Goal: Task Accomplishment & Management: Use online tool/utility

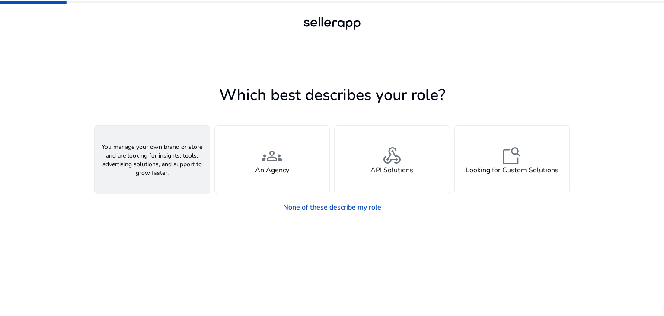
click at [147, 161] on span "person" at bounding box center [152, 155] width 21 height 21
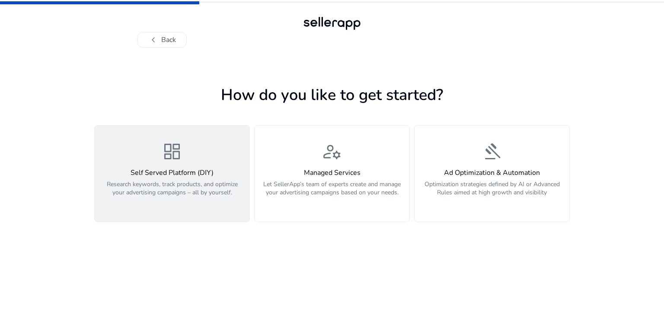
click at [166, 179] on div "Self Served Platform (DIY) Research keywords, track products, and optimize your…" at bounding box center [172, 187] width 144 height 37
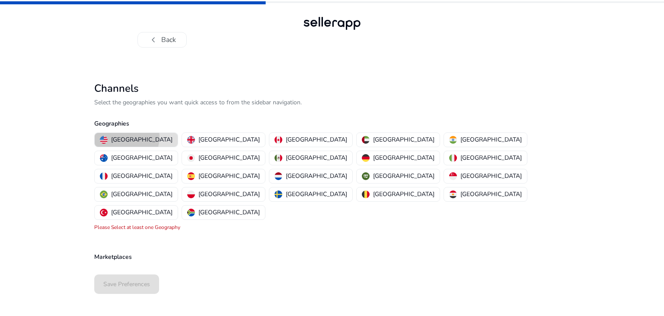
click at [126, 137] on p "United States" at bounding box center [141, 139] width 61 height 9
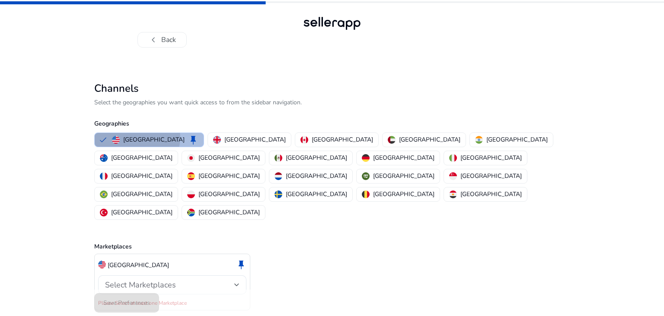
click at [125, 136] on p "United States" at bounding box center [153, 139] width 61 height 9
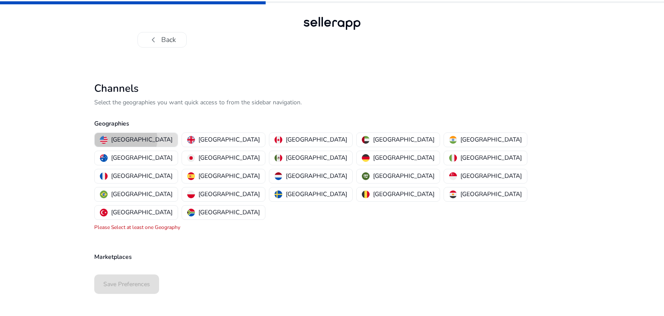
click at [125, 139] on p "United States" at bounding box center [141, 139] width 61 height 9
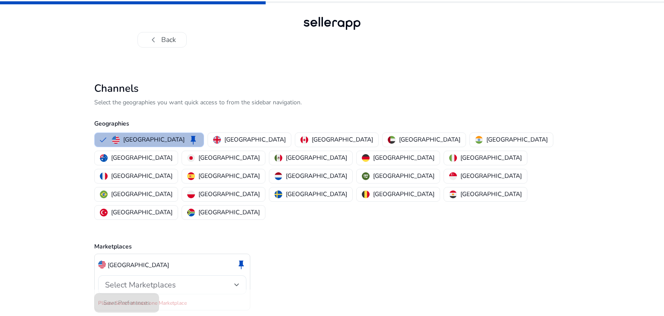
click at [169, 279] on span "Select Marketplaces" at bounding box center [140, 284] width 71 height 10
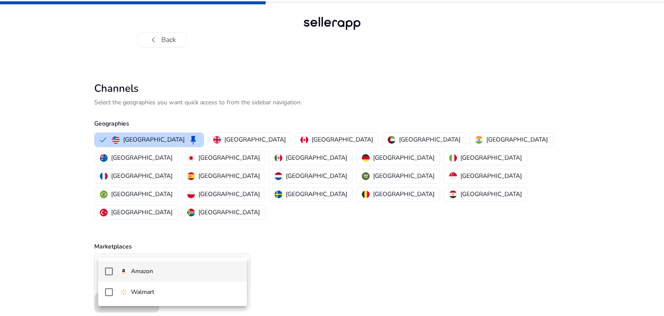
click at [142, 269] on p "Amazon" at bounding box center [142, 271] width 22 height 10
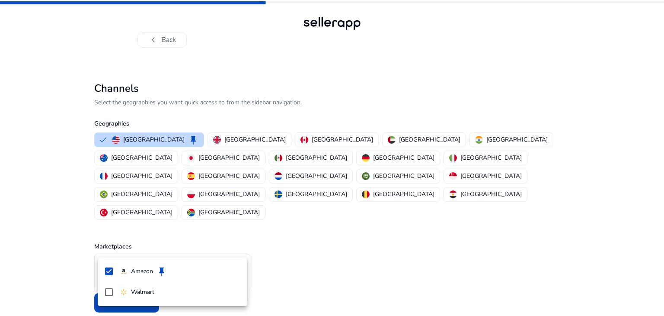
click at [307, 272] on div at bounding box center [332, 158] width 664 height 316
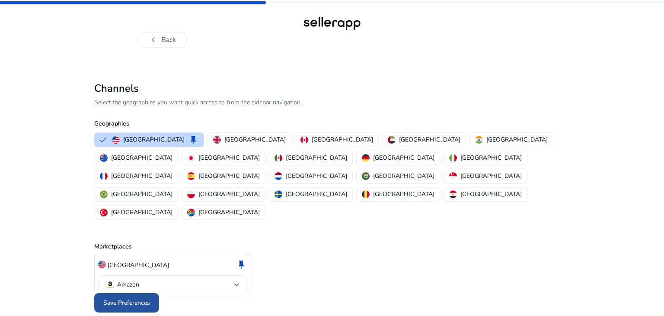
click at [131, 298] on span "Save Preferences" at bounding box center [126, 302] width 47 height 9
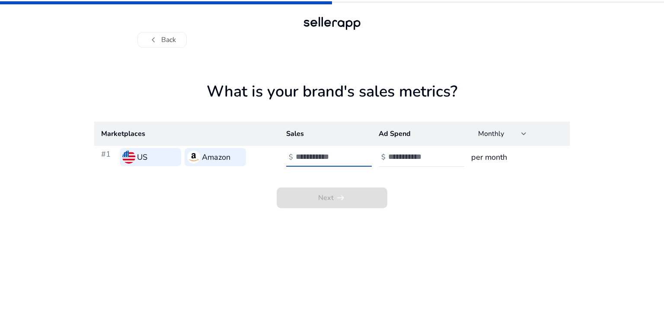
click at [306, 158] on input "number" at bounding box center [325, 157] width 58 height 10
type input "*"
click at [351, 153] on input "*" at bounding box center [325, 157] width 58 height 10
type input "***"
click at [417, 156] on input "number" at bounding box center [417, 157] width 58 height 10
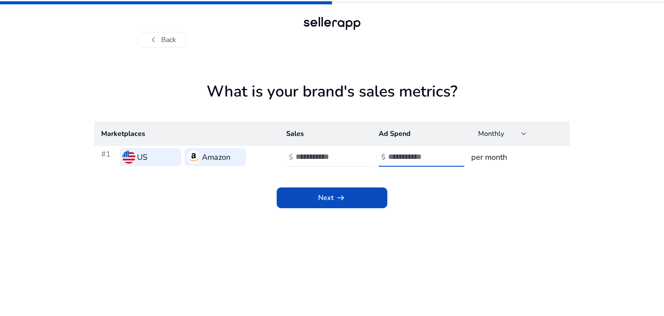
type input "*"
type input "***"
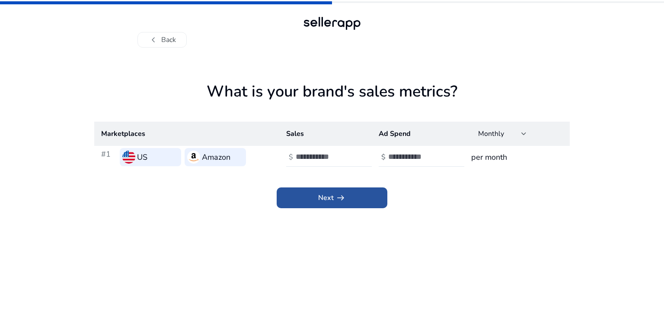
click at [327, 199] on span "Next arrow_right_alt" at bounding box center [332, 197] width 28 height 10
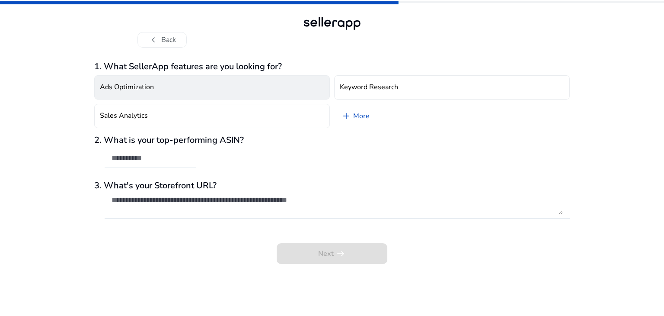
click at [125, 89] on h4 "Ads Optimization" at bounding box center [127, 87] width 54 height 8
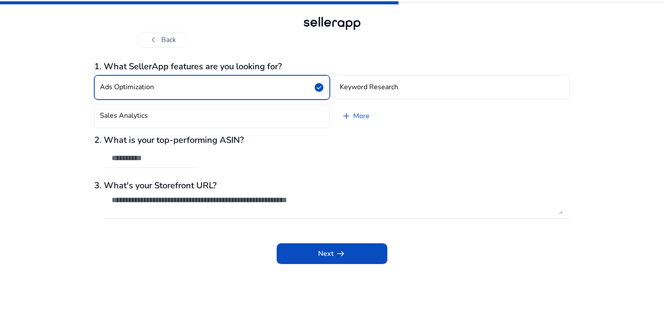
click at [198, 154] on div "2. What is your top-performing ASIN?" at bounding box center [332, 156] width 476 height 42
click at [126, 154] on input "text" at bounding box center [151, 158] width 78 height 10
type input "*"
paste input "**********"
type input "**********"
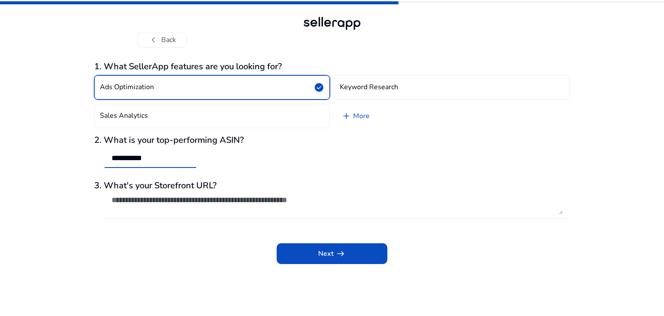
click at [191, 210] on textarea at bounding box center [338, 204] width 452 height 19
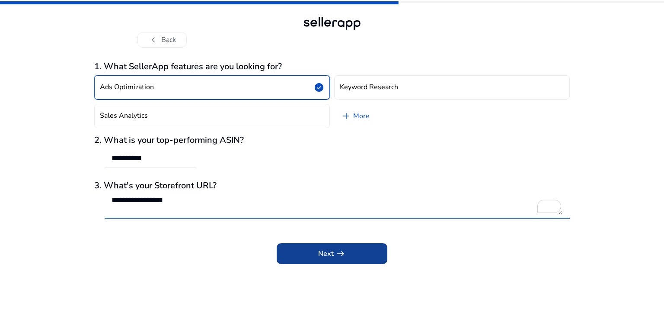
type textarea "**********"
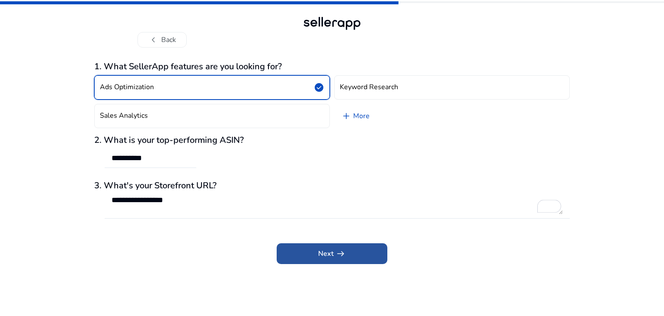
click at [351, 254] on span at bounding box center [332, 253] width 111 height 21
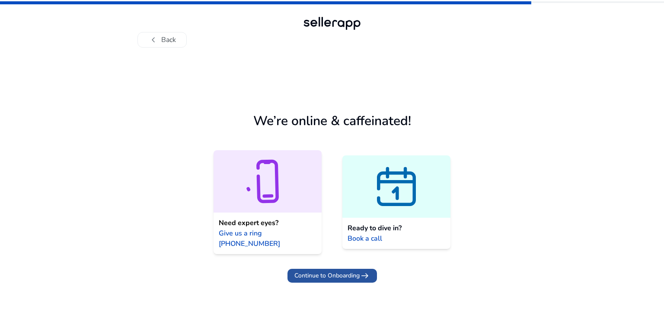
click at [324, 271] on span "Continue to Onboarding" at bounding box center [327, 275] width 65 height 9
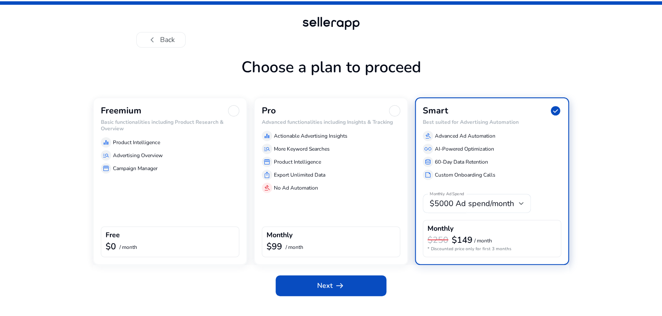
click at [129, 159] on div "Freemium Basic functionalities including Product Research & Overview equalizer …" at bounding box center [170, 139] width 138 height 68
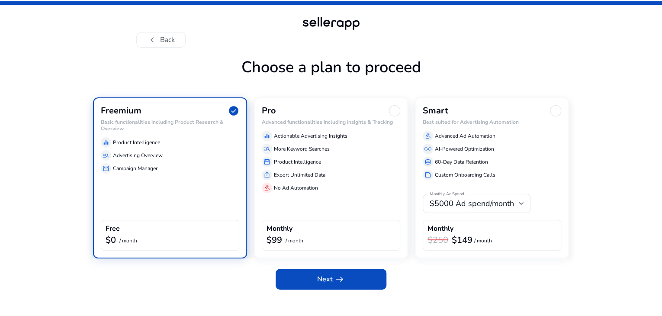
scroll to position [8, 0]
click at [329, 284] on span "Next arrow_right_alt" at bounding box center [331, 279] width 28 height 10
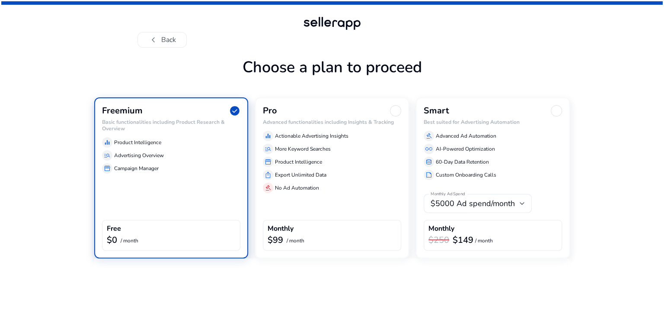
scroll to position [0, 0]
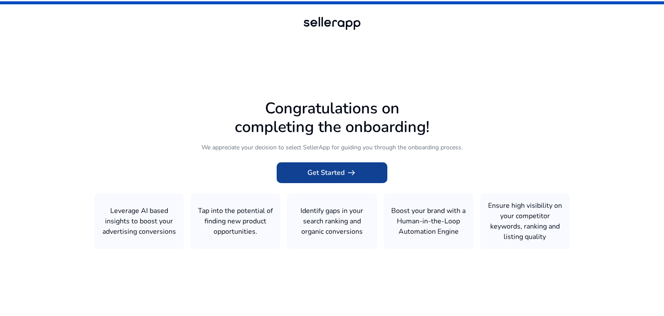
click at [340, 172] on span "Get Started arrow_right_alt" at bounding box center [332, 172] width 49 height 10
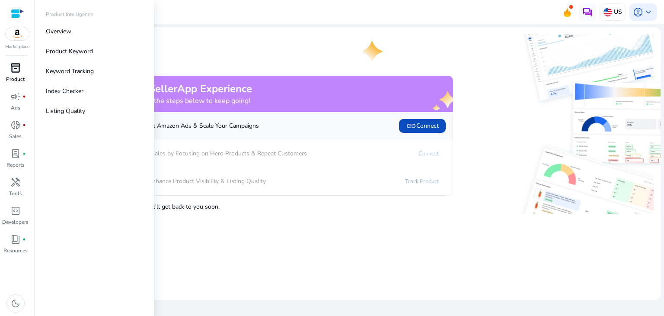
click at [14, 71] on span "inventory_2" at bounding box center [15, 68] width 10 height 10
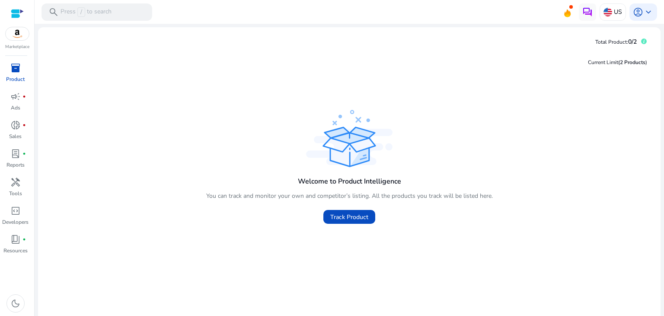
click at [206, 73] on div "Current Limit (2 Products ) Welcome to Product Intelligence You can track and m…" at bounding box center [349, 185] width 609 height 272
click at [19, 92] on span "campaign" at bounding box center [15, 96] width 10 height 10
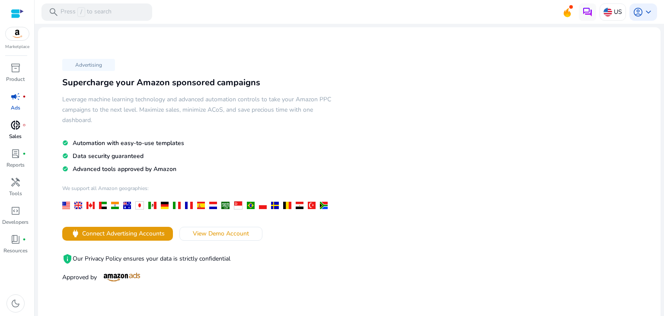
click at [18, 129] on span "donut_small" at bounding box center [15, 125] width 10 height 10
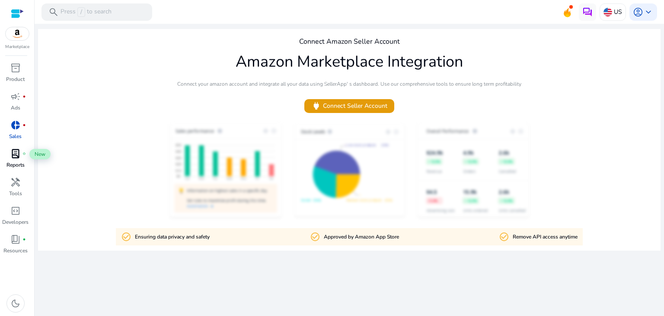
click at [13, 159] on span "lab_profile" at bounding box center [15, 153] width 10 height 10
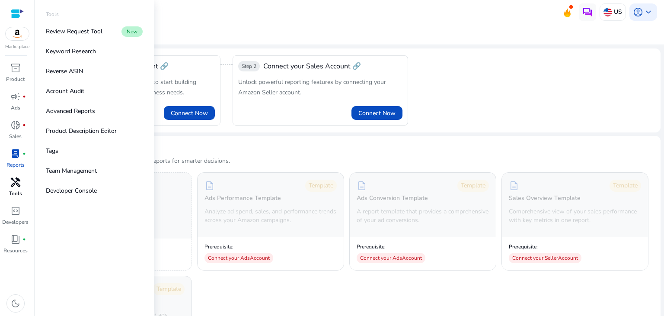
click at [14, 186] on span "handyman" at bounding box center [15, 182] width 10 height 10
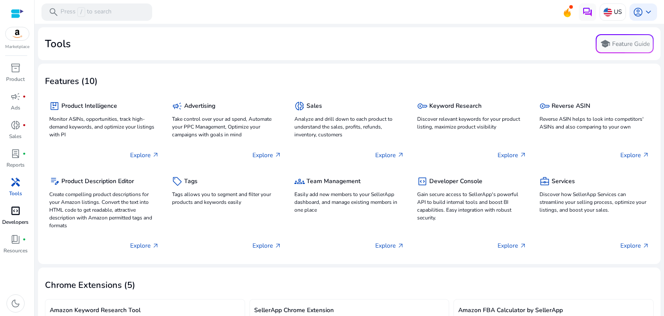
click at [14, 209] on span "code_blocks" at bounding box center [15, 210] width 10 height 10
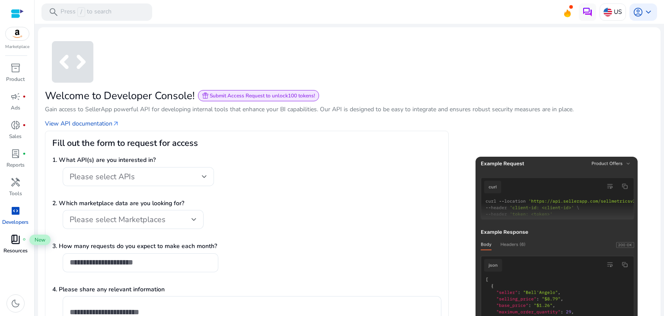
click at [12, 245] on div "book_4 fiber_manual_record" at bounding box center [15, 239] width 24 height 14
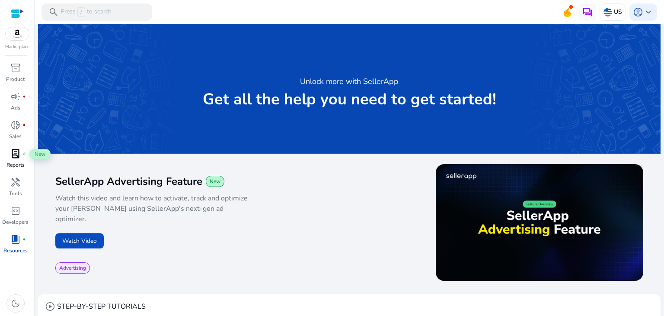
click at [14, 156] on span "lab_profile" at bounding box center [15, 153] width 10 height 10
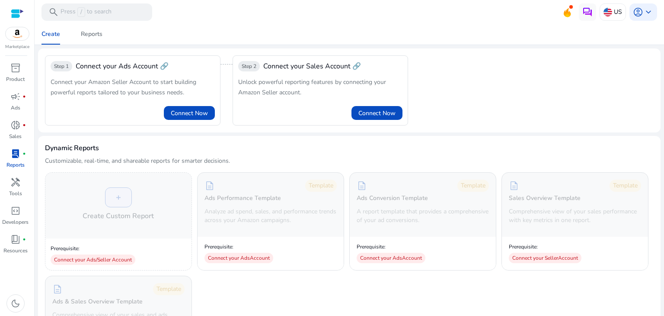
click at [284, 20] on mat-toolbar "search Press / to search US account_circle keyboard_arrow_down" at bounding box center [350, 12] width 630 height 24
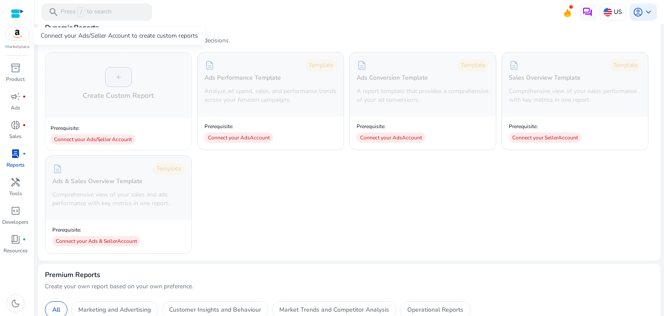
scroll to position [130, 0]
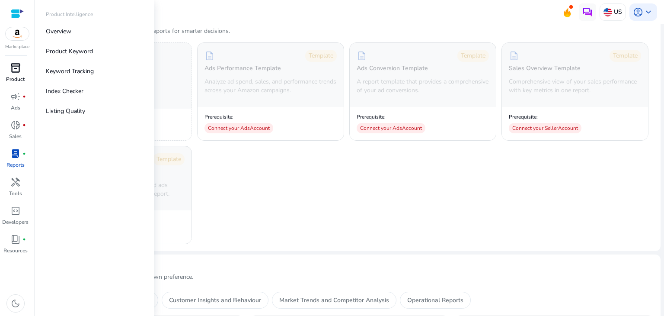
click at [18, 70] on span "inventory_2" at bounding box center [15, 68] width 10 height 10
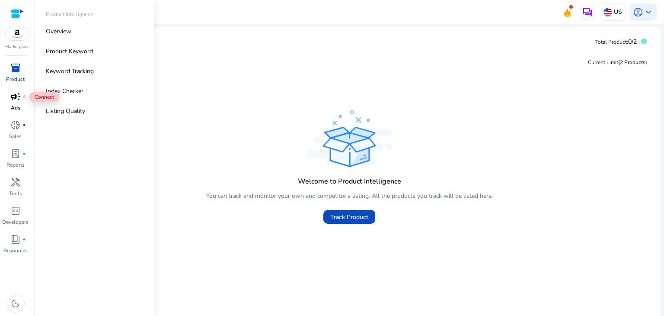
click at [16, 92] on span "campaign" at bounding box center [15, 96] width 10 height 10
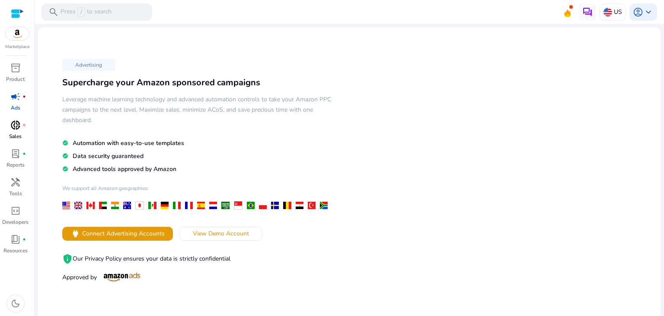
click at [14, 129] on span "donut_small" at bounding box center [15, 125] width 10 height 10
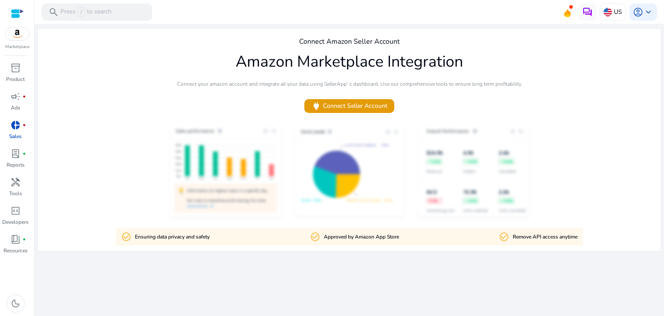
click at [548, 80] on div "Connect Amazon Seller Account Amazon Marketplace Integration Connect your amazo…" at bounding box center [349, 139] width 623 height 221
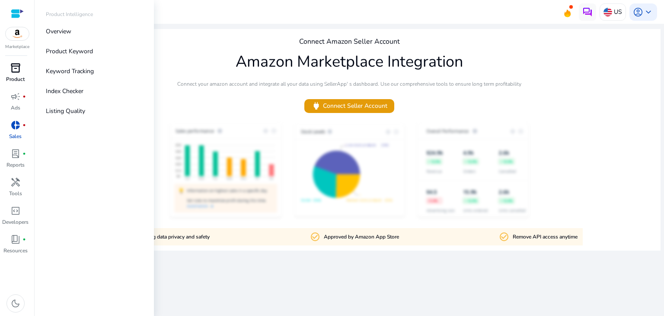
click at [17, 68] on span "inventory_2" at bounding box center [15, 68] width 10 height 10
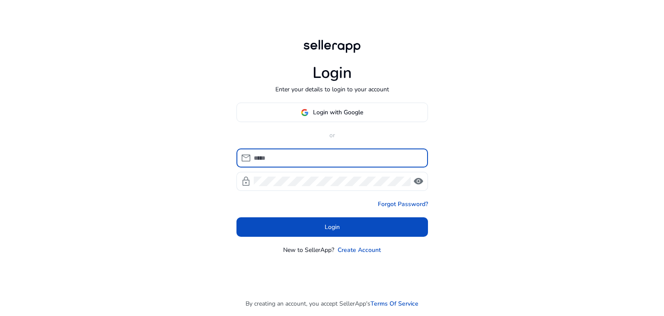
type input "**********"
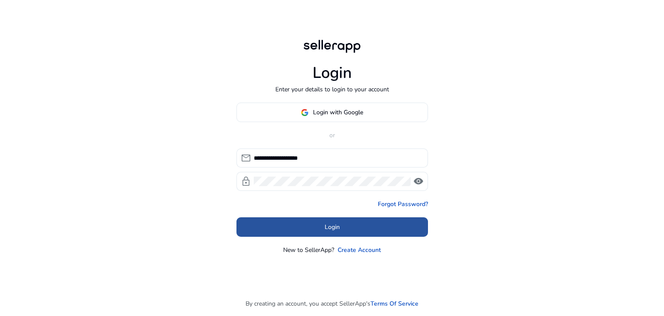
click at [330, 229] on span "Login" at bounding box center [332, 226] width 15 height 9
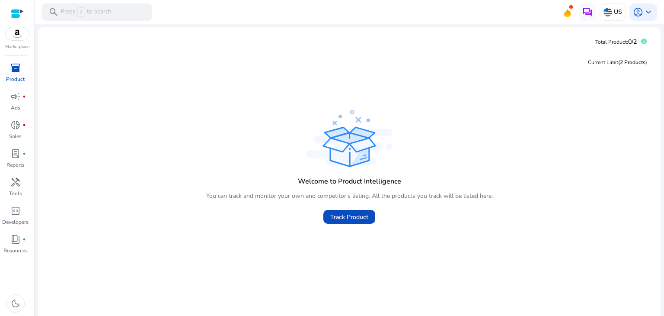
click at [163, 223] on div "Welcome to Product Intelligence You can track and monitor your own and competit…" at bounding box center [349, 168] width 609 height 121
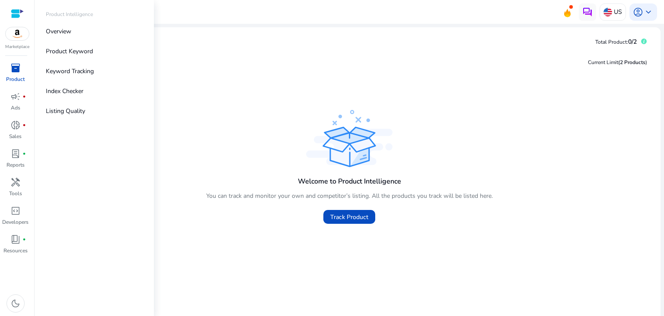
click at [18, 72] on span "inventory_2" at bounding box center [15, 68] width 10 height 10
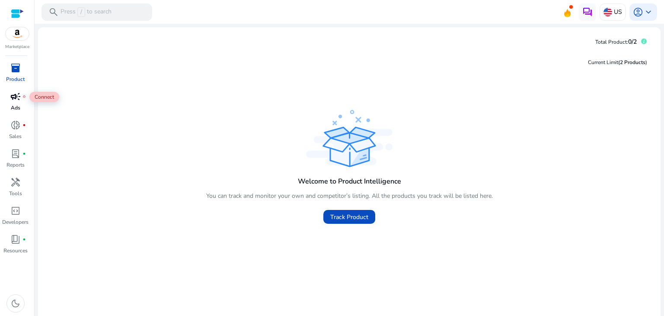
click at [15, 99] on span "campaign" at bounding box center [15, 96] width 10 height 10
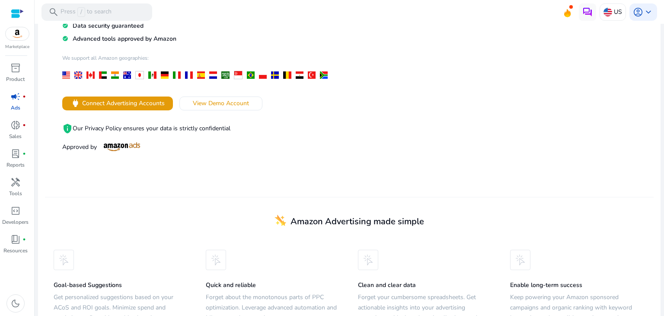
scroll to position [165, 0]
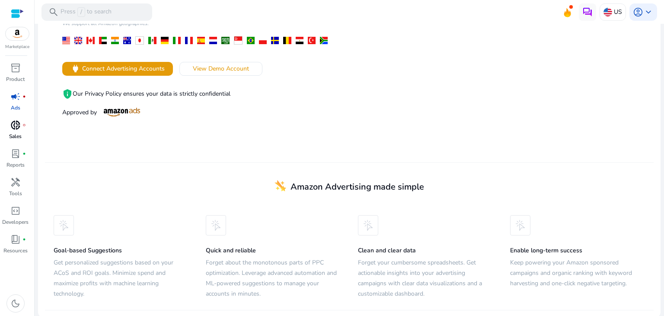
click at [18, 124] on span "donut_small" at bounding box center [15, 125] width 10 height 10
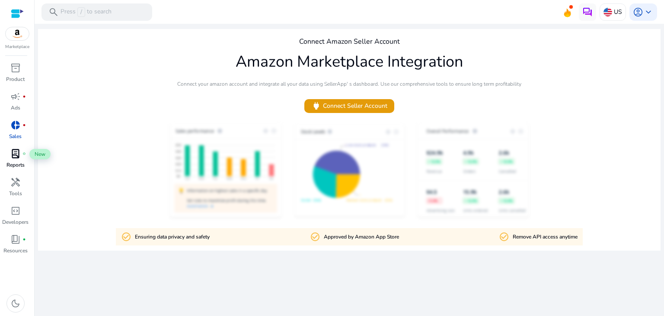
click at [16, 151] on span "lab_profile" at bounding box center [15, 153] width 10 height 10
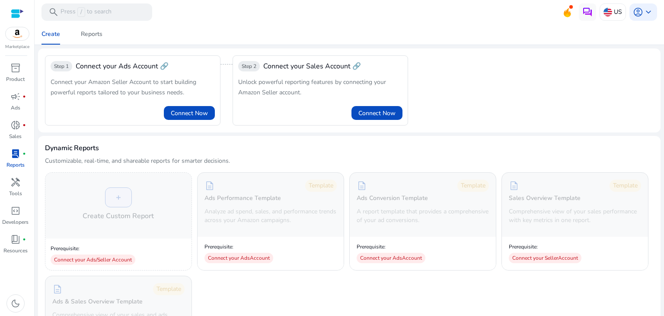
scroll to position [43, 0]
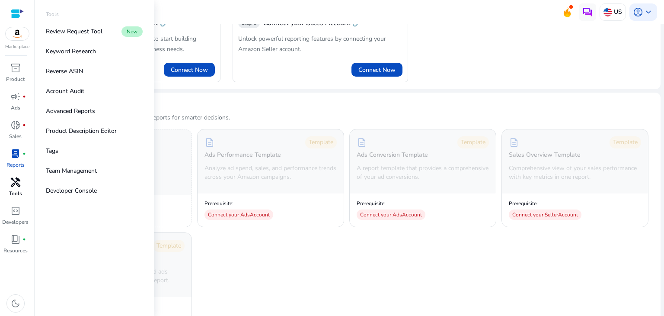
click at [17, 189] on link "handyman Tools" at bounding box center [15, 189] width 31 height 29
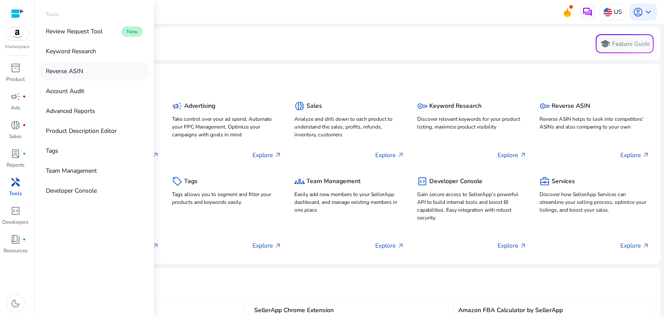
click at [74, 71] on p "Reverse ASIN" at bounding box center [64, 71] width 37 height 9
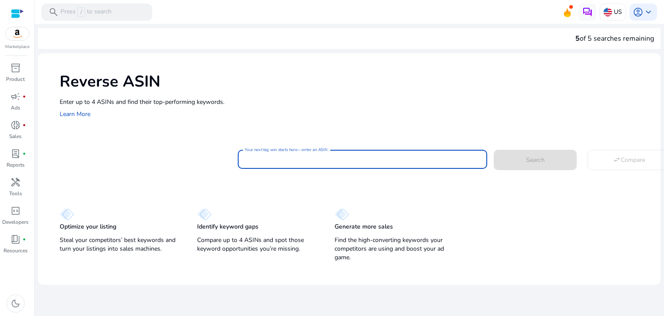
click at [264, 161] on input "Your next big win starts here—enter an ASIN" at bounding box center [363, 159] width 236 height 10
paste input "**********"
type input "**********"
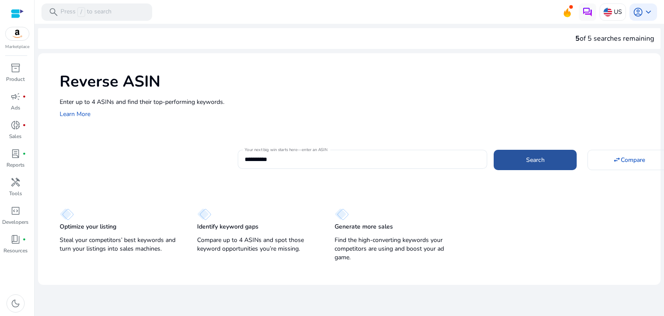
click at [533, 160] on span "Search" at bounding box center [535, 159] width 19 height 9
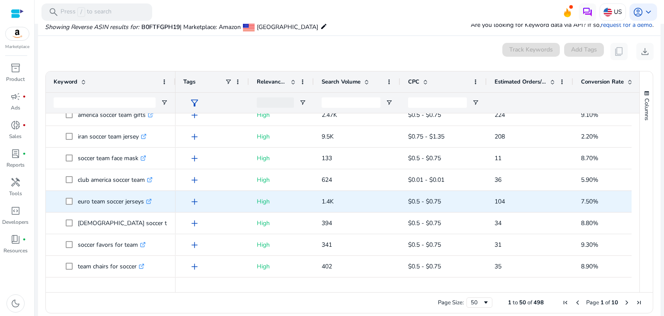
scroll to position [649, 0]
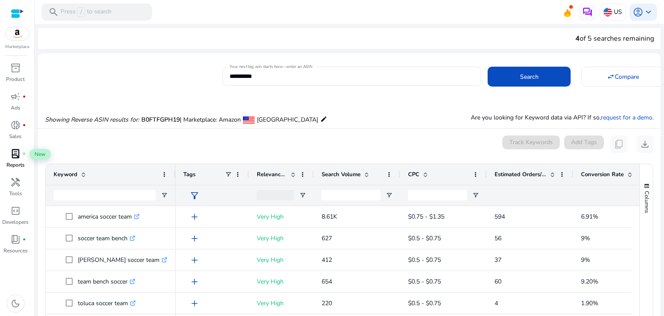
click at [16, 158] on span "lab_profile" at bounding box center [15, 153] width 10 height 10
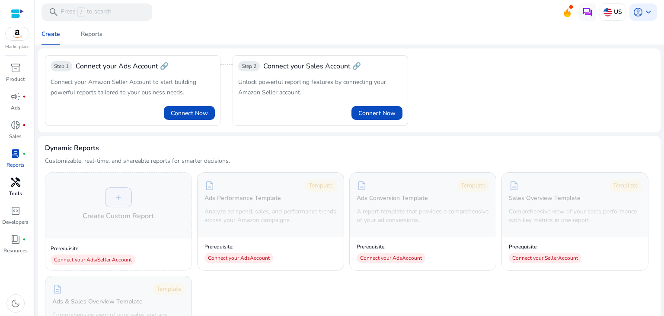
click at [17, 181] on span "handyman" at bounding box center [15, 182] width 10 height 10
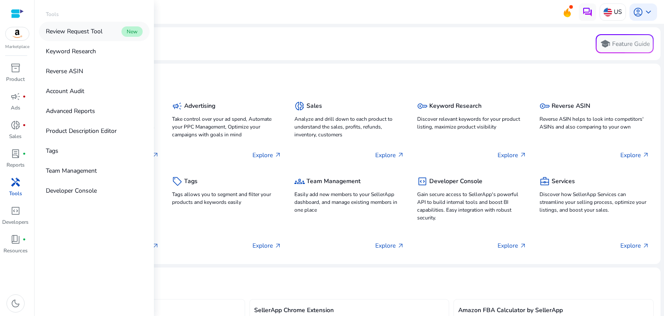
click at [73, 30] on p "Review Request Tool" at bounding box center [74, 31] width 57 height 9
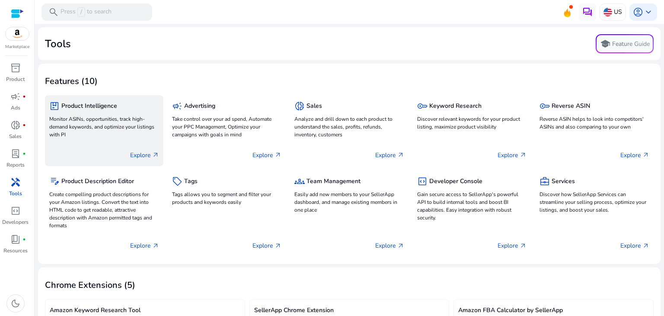
click at [94, 105] on h5 "Product Intelligence" at bounding box center [89, 106] width 56 height 7
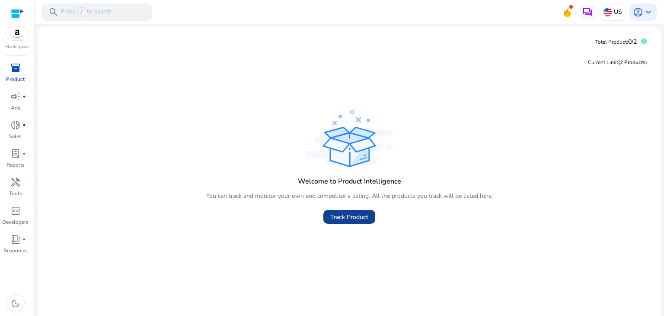
click at [347, 214] on span "Track Product" at bounding box center [349, 216] width 38 height 9
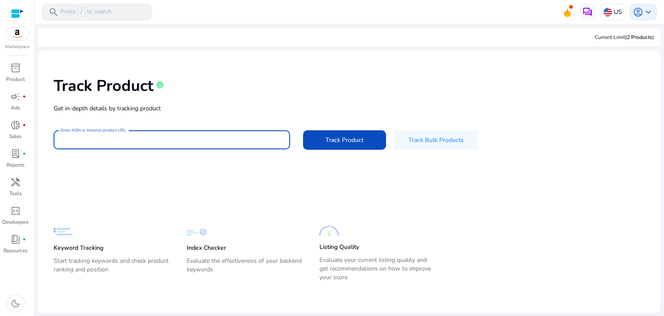
click at [107, 141] on input "Enter ASIN or Amazon product URL" at bounding box center [172, 140] width 223 height 10
paste input "**********"
type input "**********"
click at [344, 137] on span "Track Product" at bounding box center [345, 139] width 38 height 9
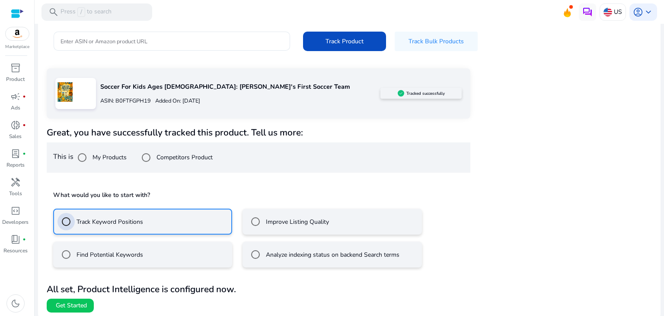
scroll to position [101, 0]
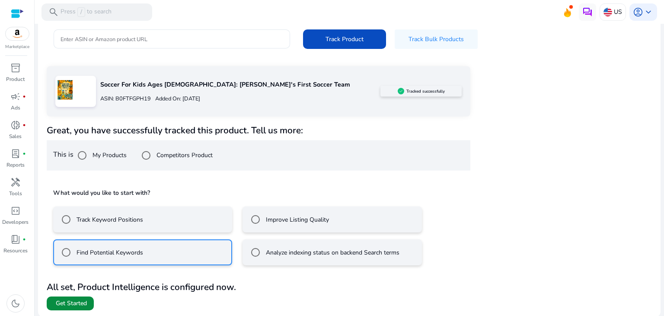
click at [69, 303] on span "Get Started" at bounding box center [71, 303] width 31 height 9
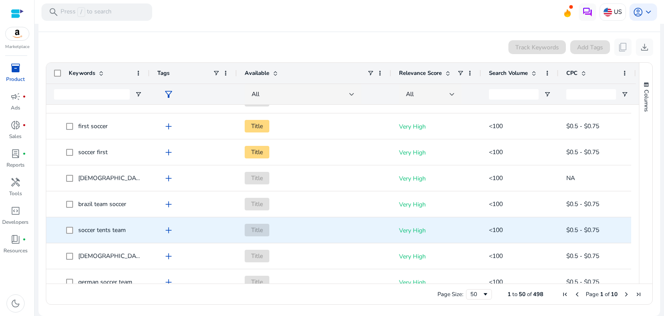
scroll to position [200, 0]
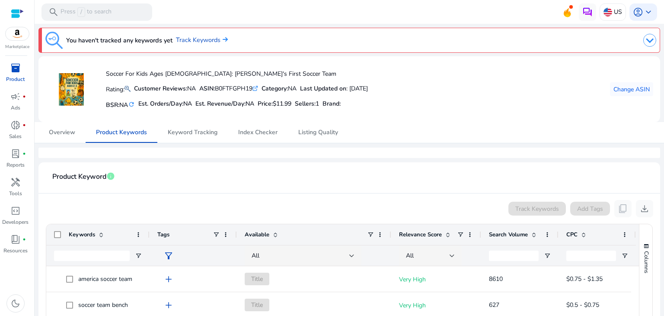
scroll to position [161, 0]
